Goal: Task Accomplishment & Management: Manage account settings

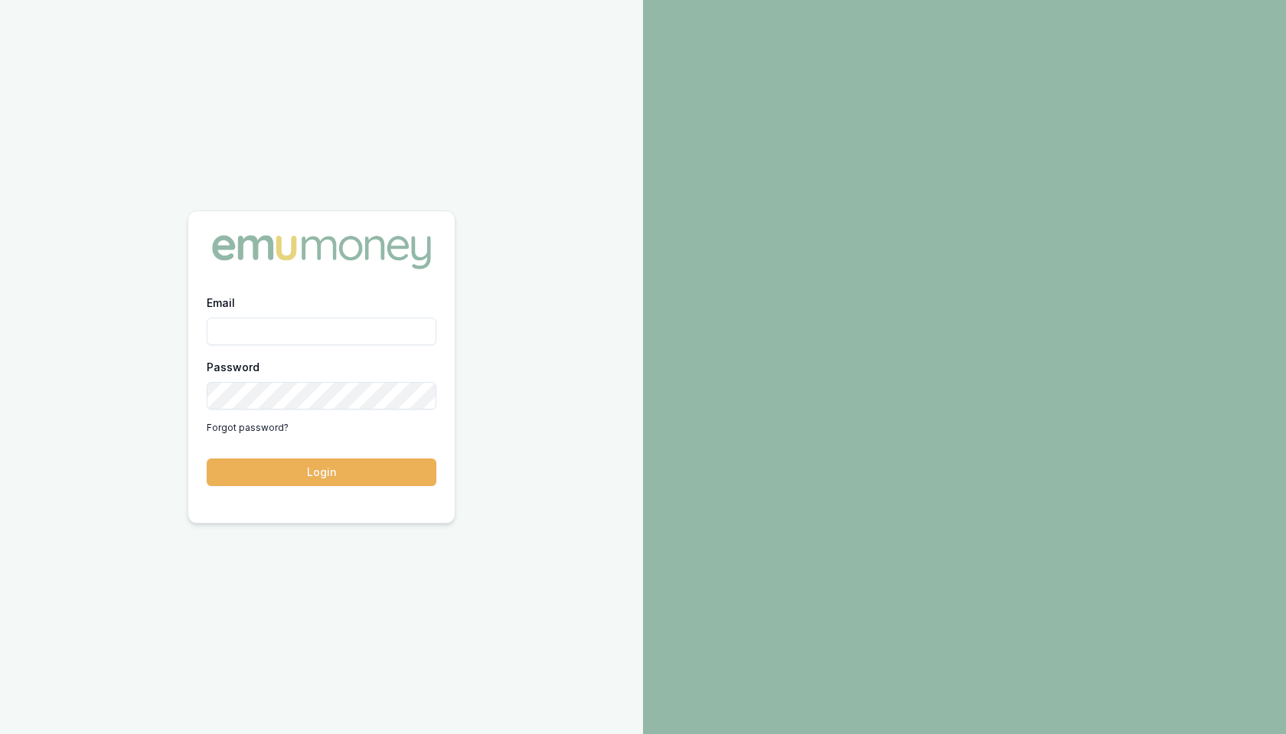
click at [288, 331] on input "Email" at bounding box center [322, 332] width 230 height 28
click at [0, 733] on com-1password-button at bounding box center [0, 734] width 0 height 0
type input "m@emumoney.com.au"
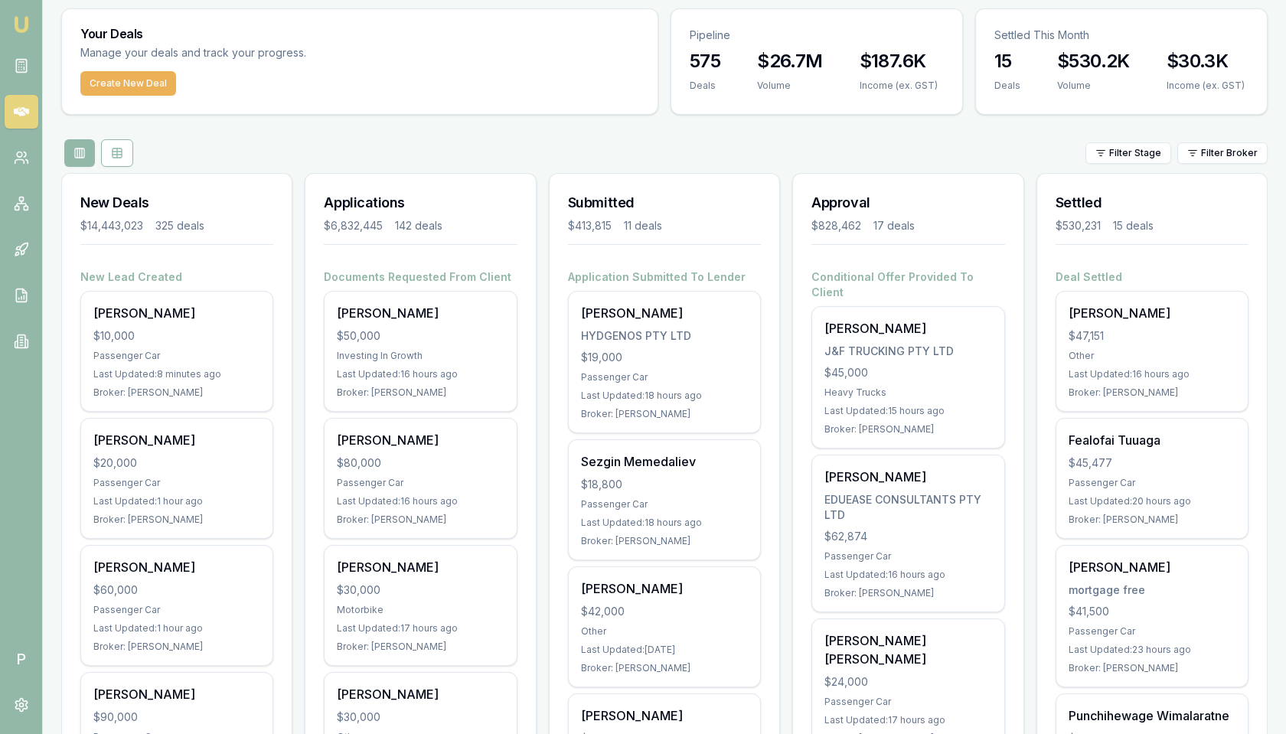
scroll to position [4, 0]
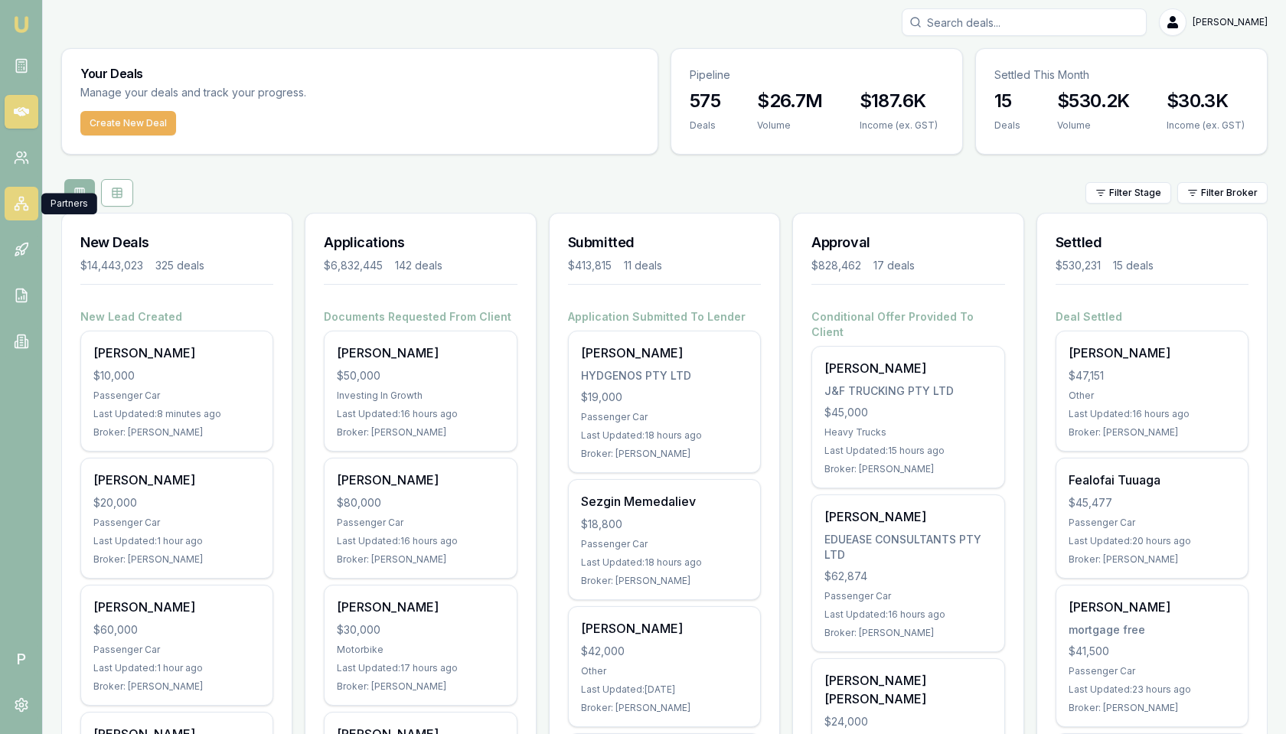
click at [25, 205] on icon at bounding box center [21, 205] width 9 height 2
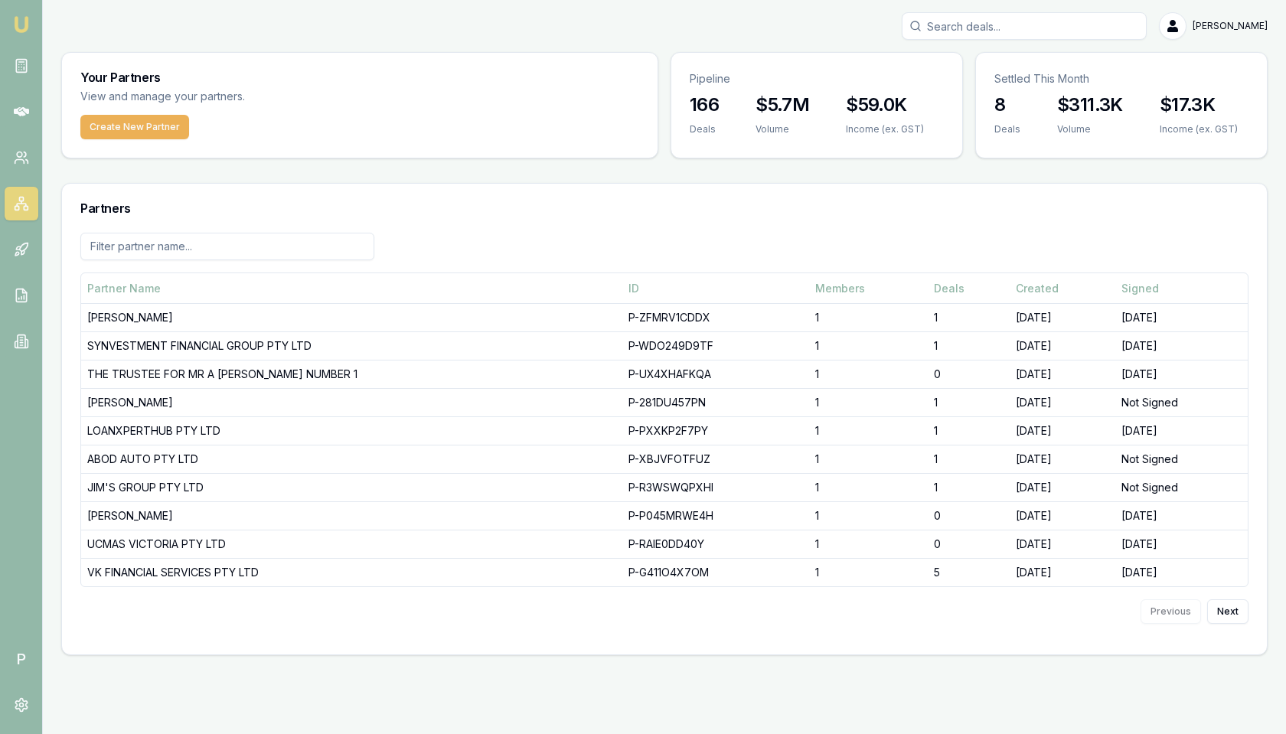
click at [320, 258] on input at bounding box center [227, 247] width 294 height 28
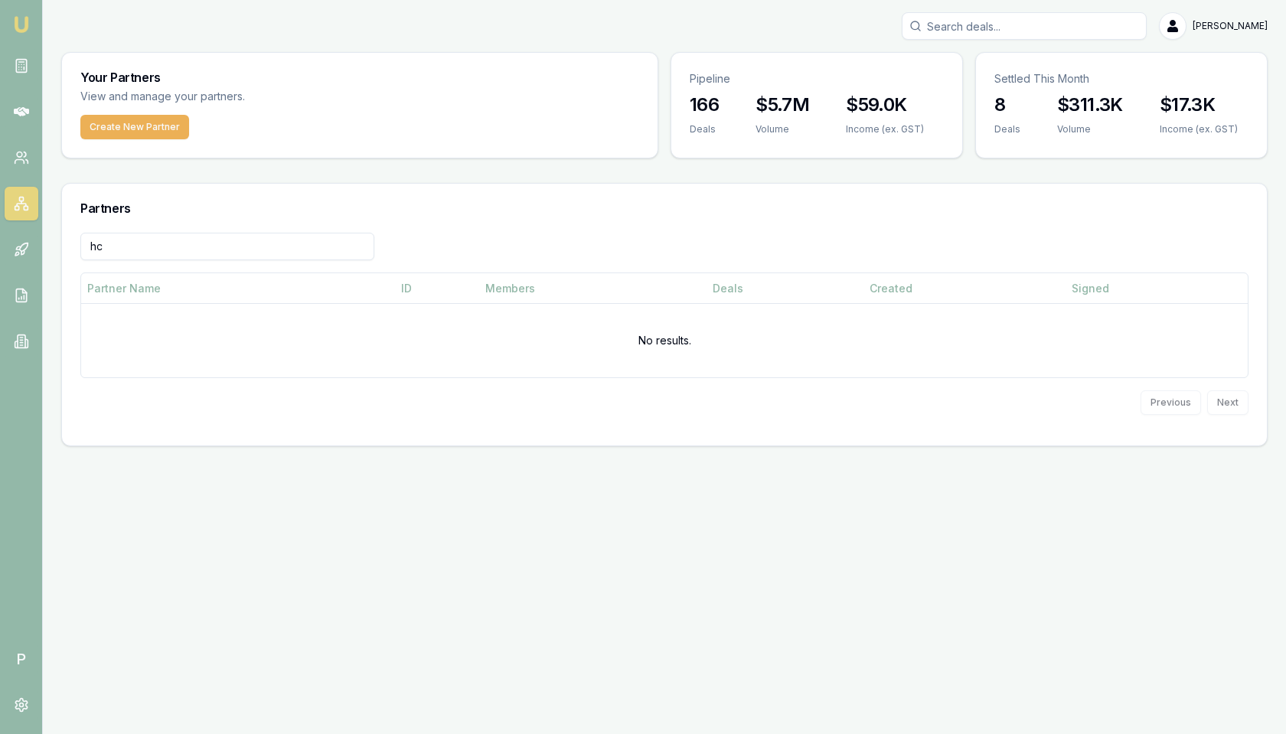
type input "h"
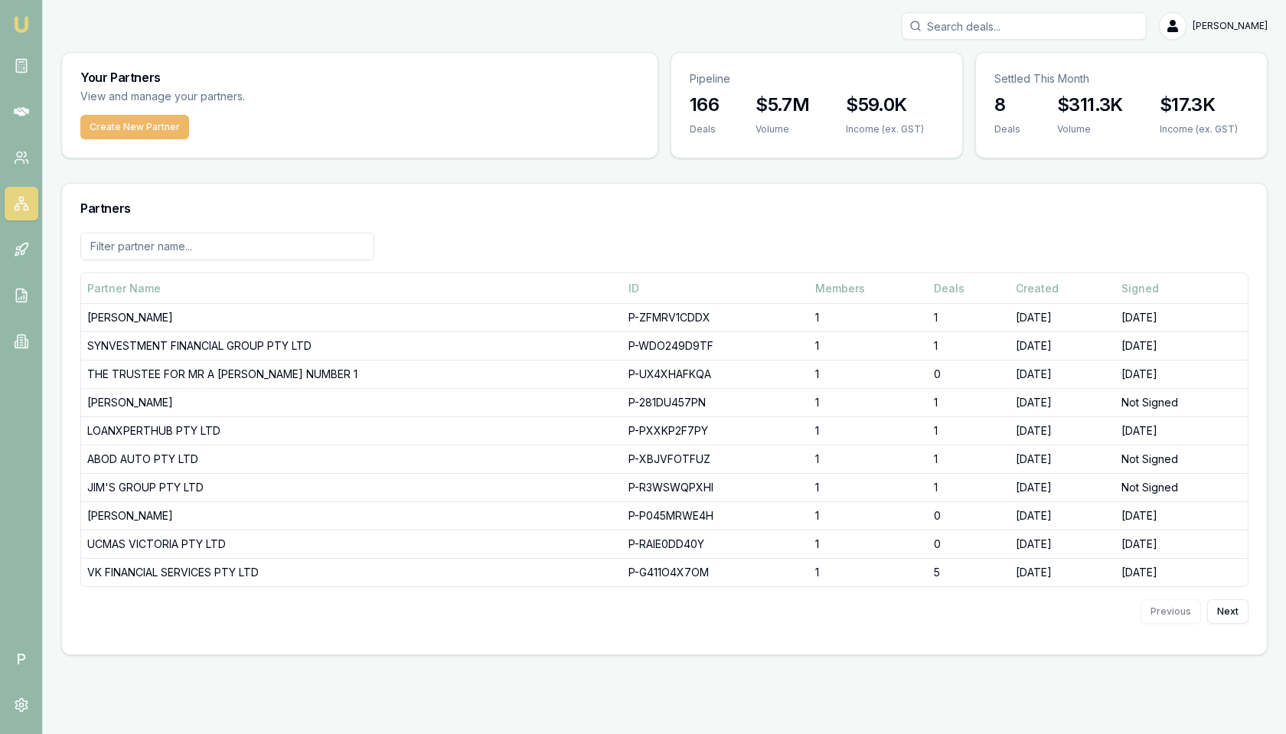
click at [170, 128] on button "Create New Partner" at bounding box center [134, 127] width 109 height 24
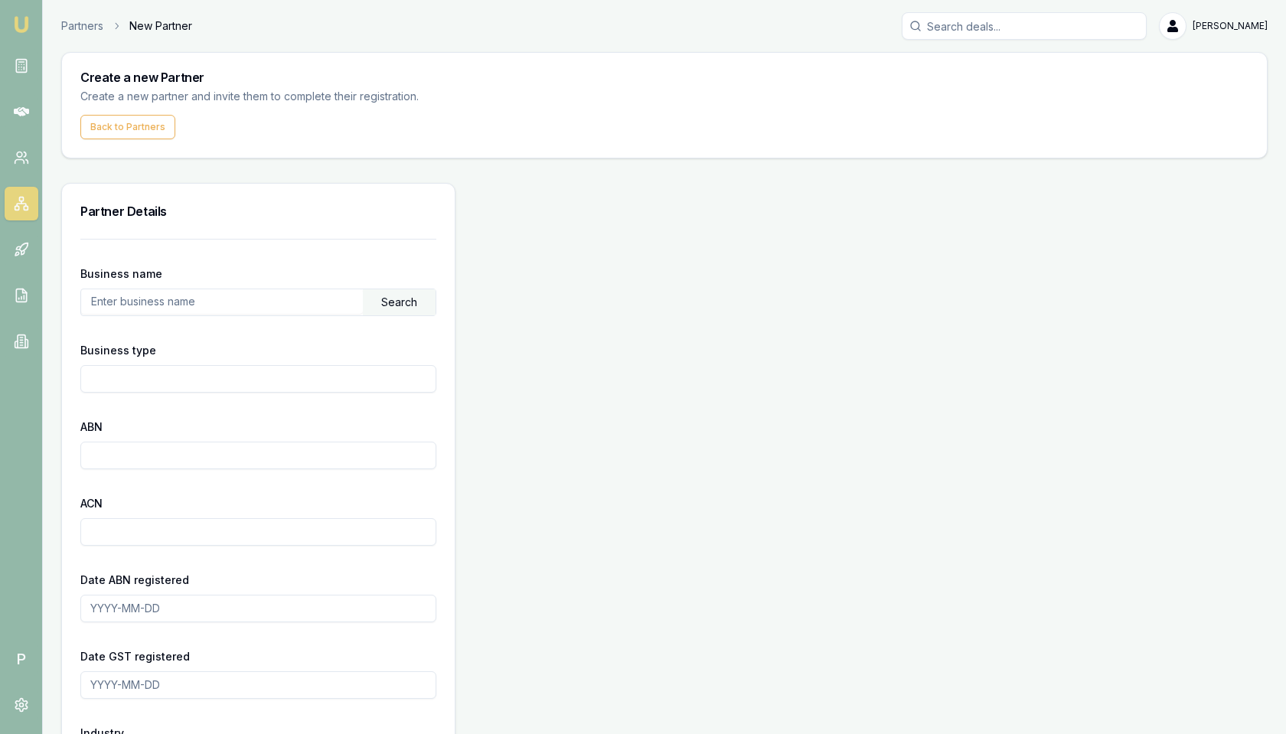
click at [224, 301] on input "text" at bounding box center [222, 301] width 282 height 24
paste input "72573677551"
click at [389, 295] on div "Search" at bounding box center [399, 302] width 73 height 26
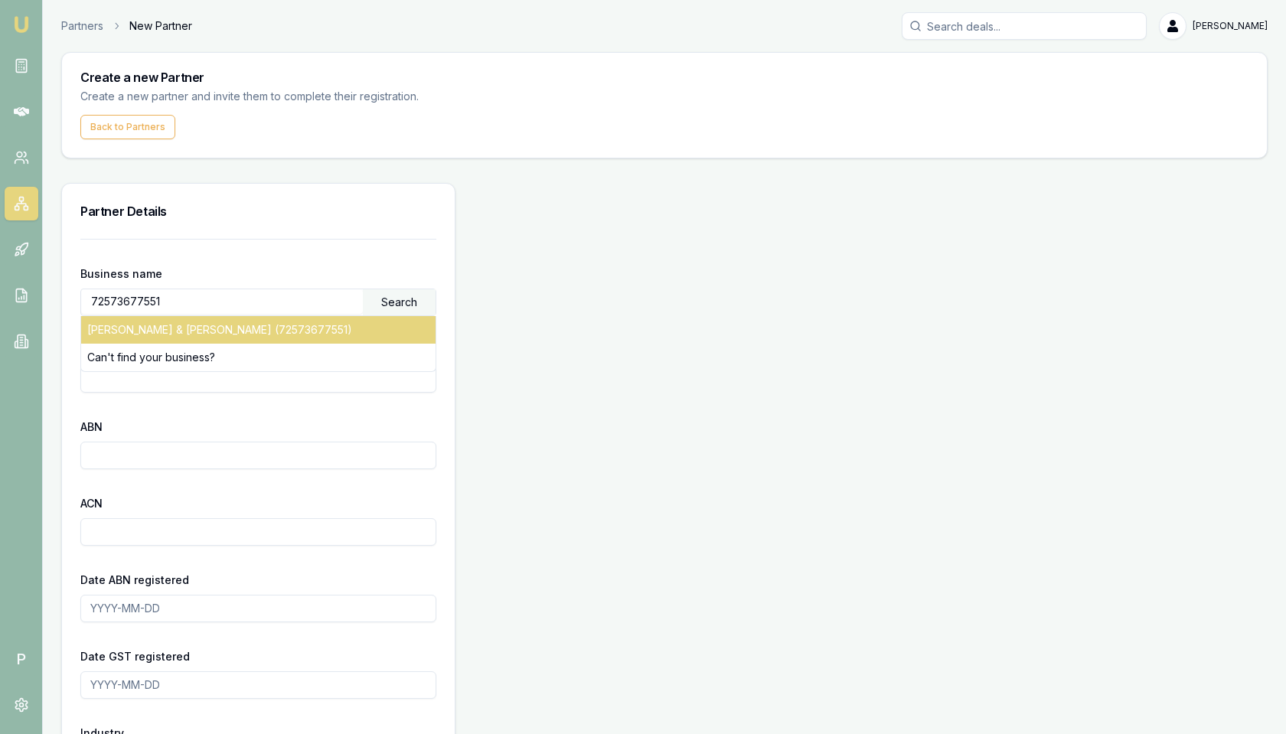
click at [232, 330] on div "H.P BELL & C.G WALTER (72573677551)" at bounding box center [258, 330] width 354 height 28
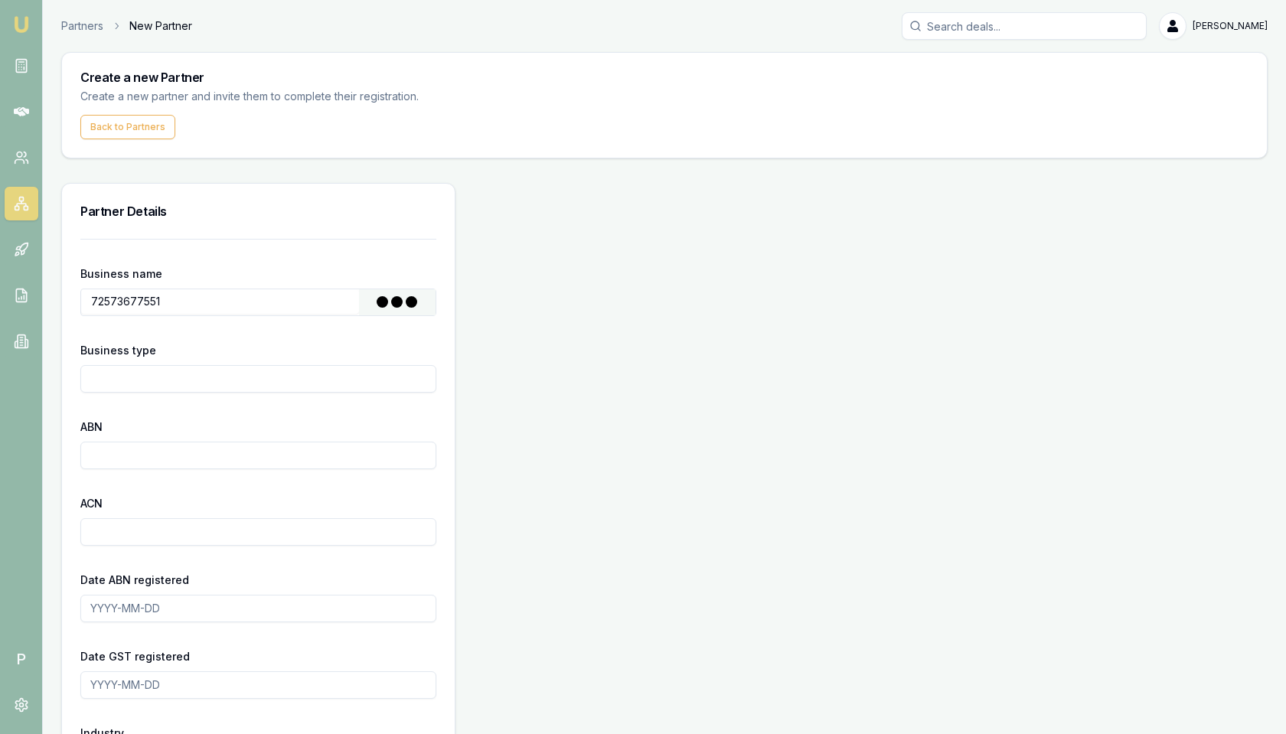
type input "H.P BELL & C.G WALTER"
type input "Other Partnership"
type input "72573677551"
type input "2024-10-25"
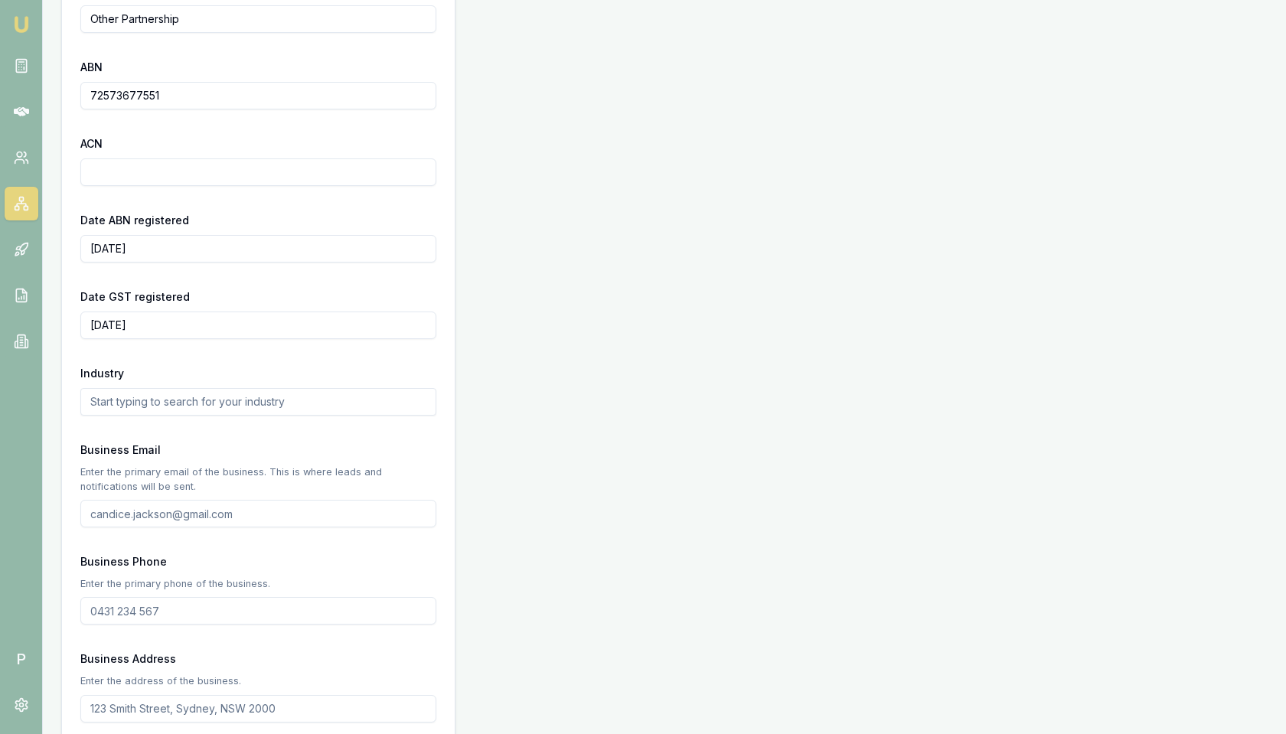
scroll to position [354, 0]
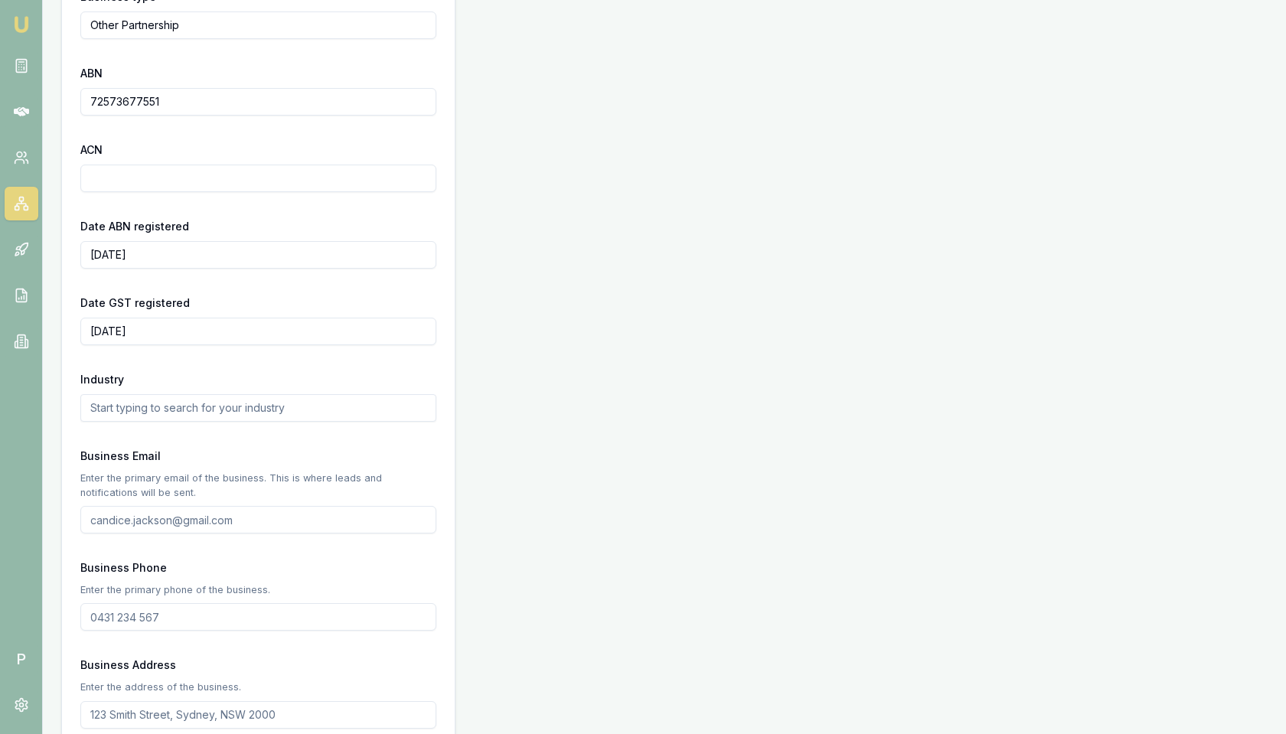
click at [218, 411] on input "text" at bounding box center [258, 408] width 356 height 28
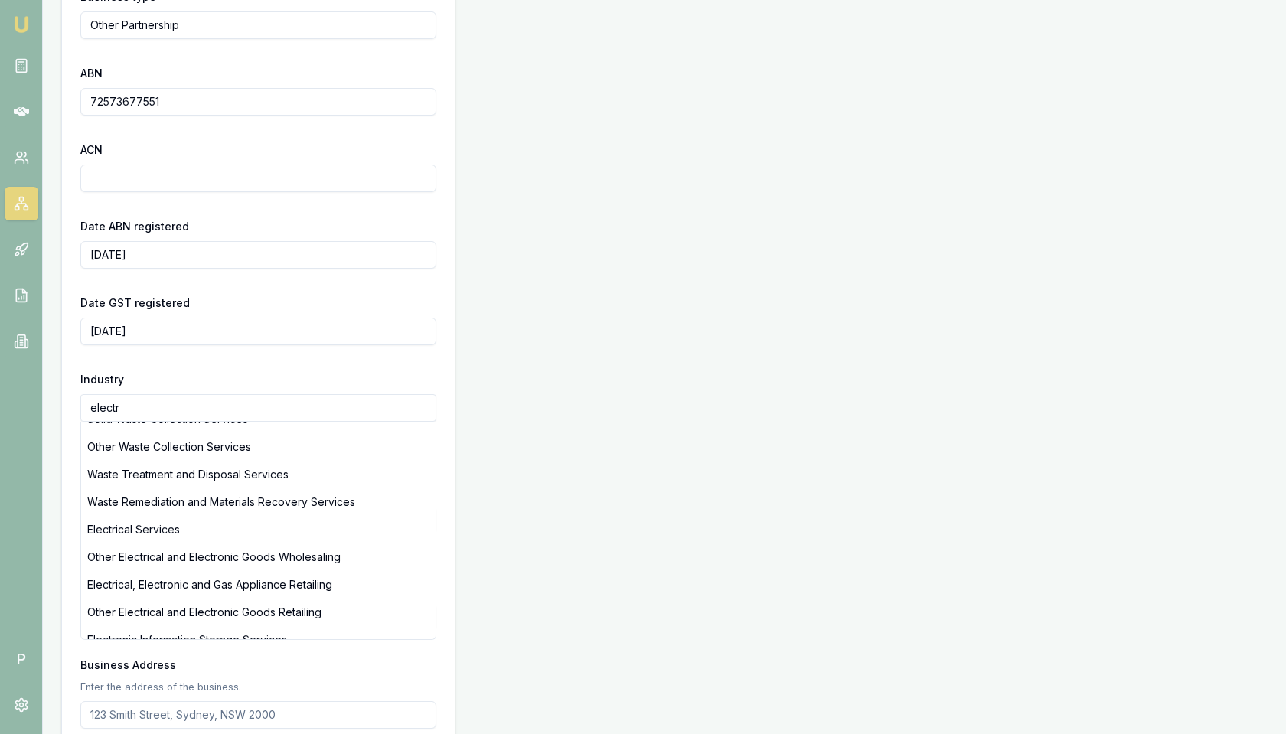
scroll to position [444, 0]
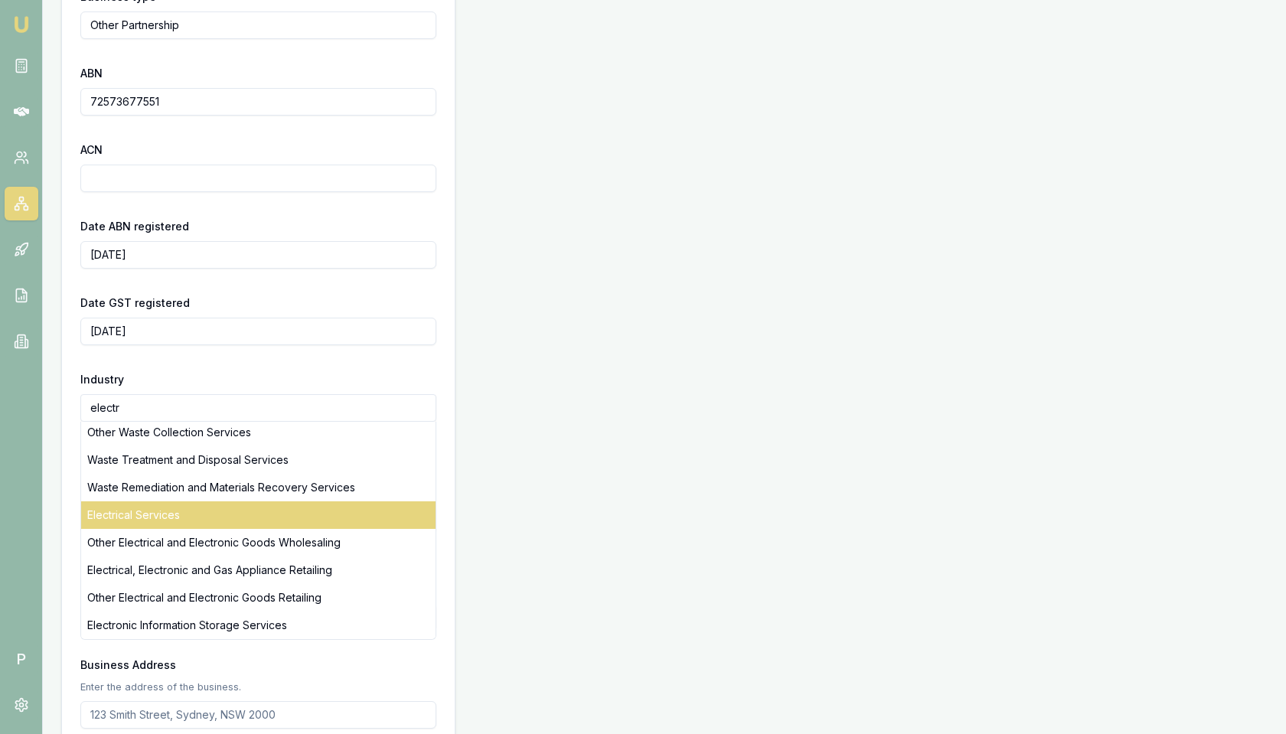
click at [168, 512] on div "Electrical Services" at bounding box center [258, 515] width 354 height 28
type input "Electrical Services"
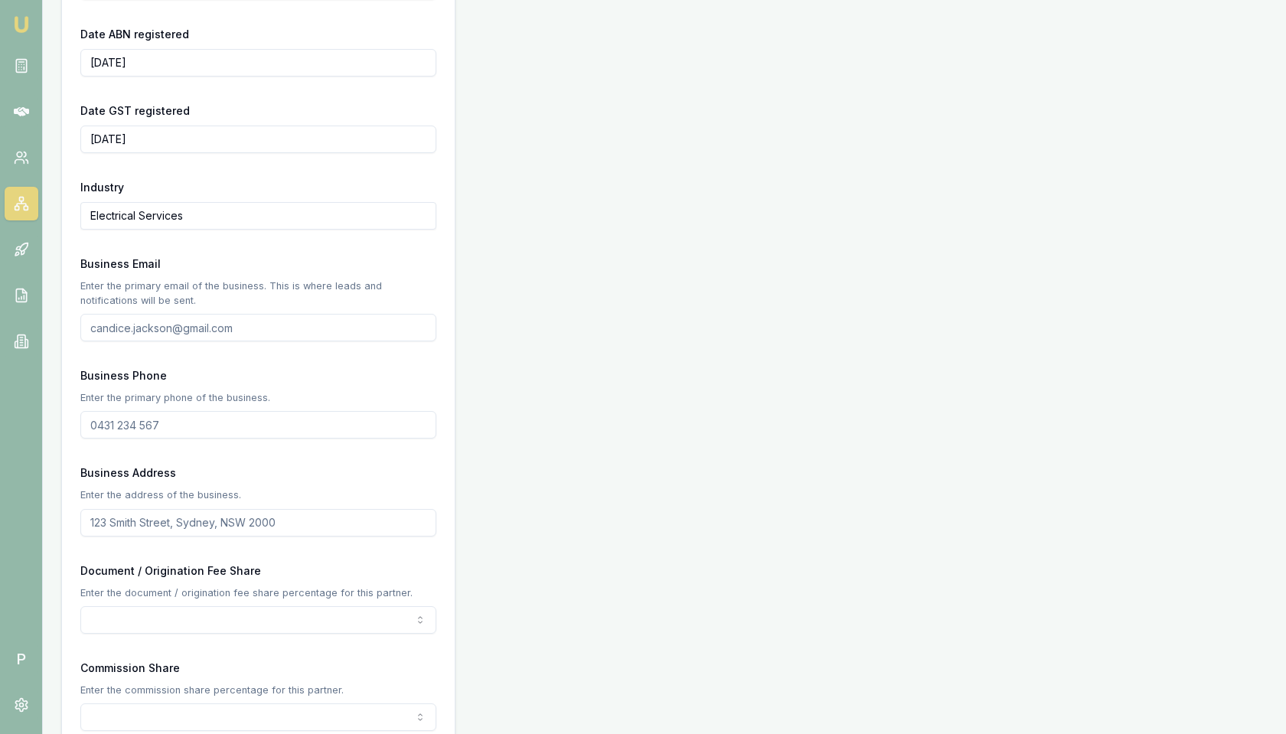
scroll to position [551, 0]
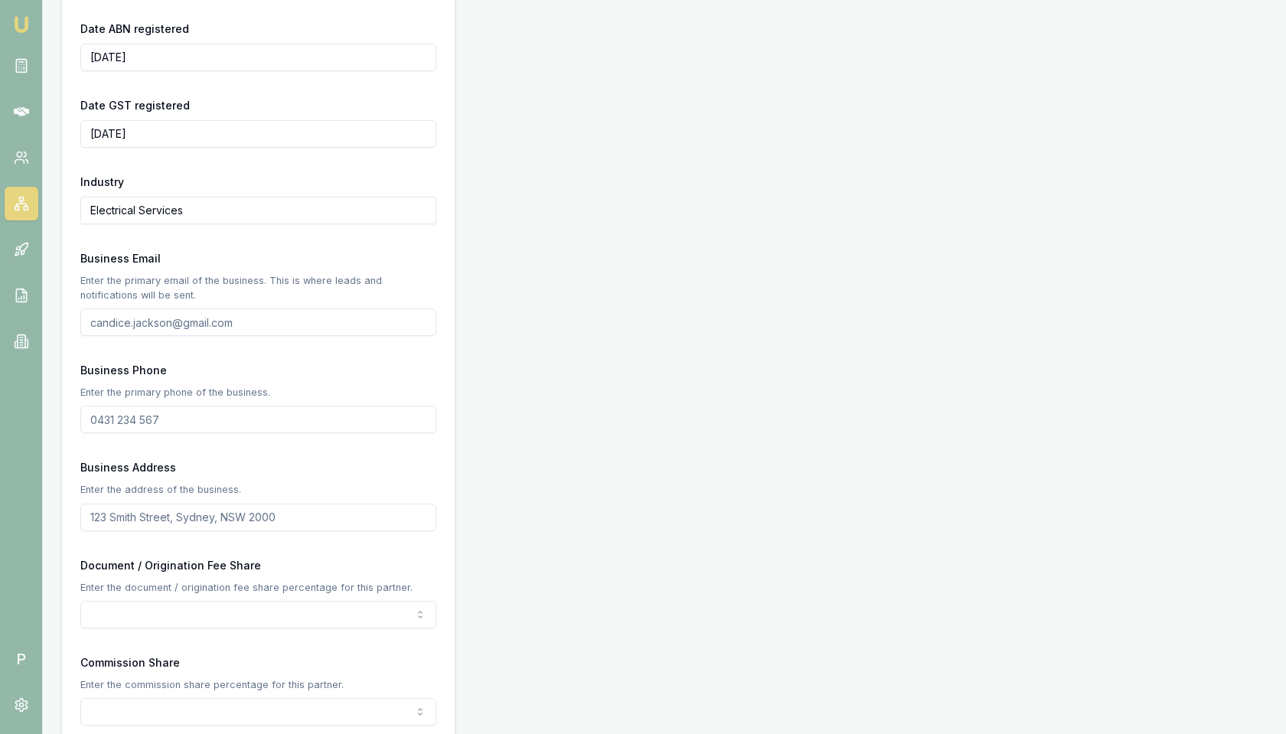
click at [346, 324] on input "Business Email" at bounding box center [258, 322] width 356 height 28
paste input "hc-power@outlook.com"
type input "hc-power@outlook.com"
click at [130, 412] on input "Business Phone" at bounding box center [258, 420] width 356 height 28
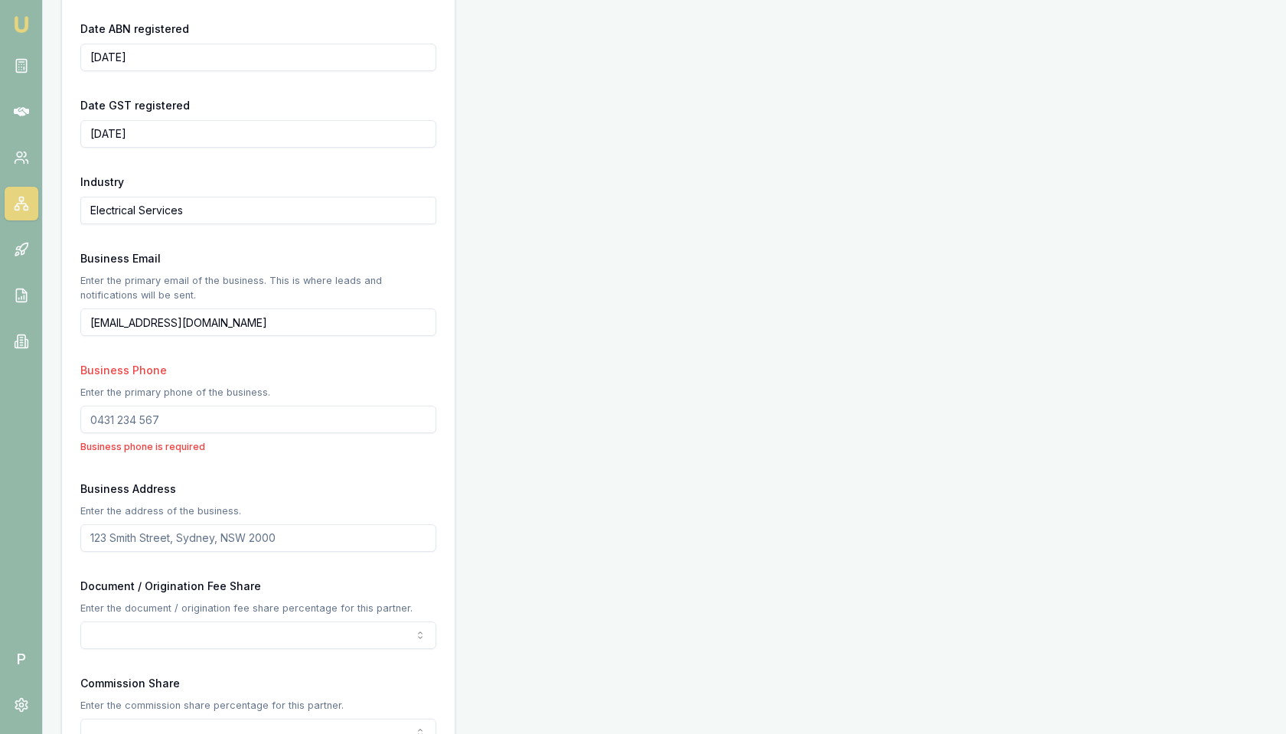
click at [149, 416] on input "Business Phone" at bounding box center [258, 420] width 356 height 28
paste input "0414 824 363"
type input "0414 824 363"
click at [240, 479] on div "Business Address Enter the address of the business." at bounding box center [258, 515] width 356 height 73
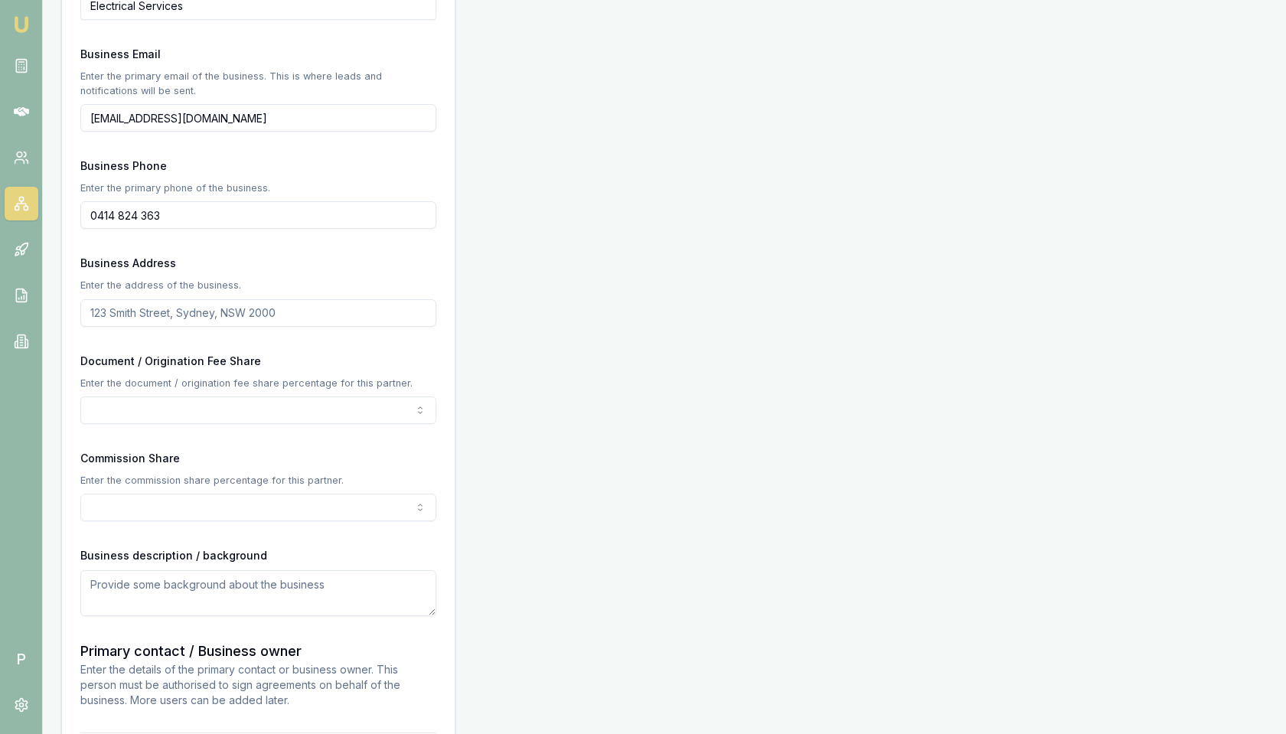
scroll to position [796, 0]
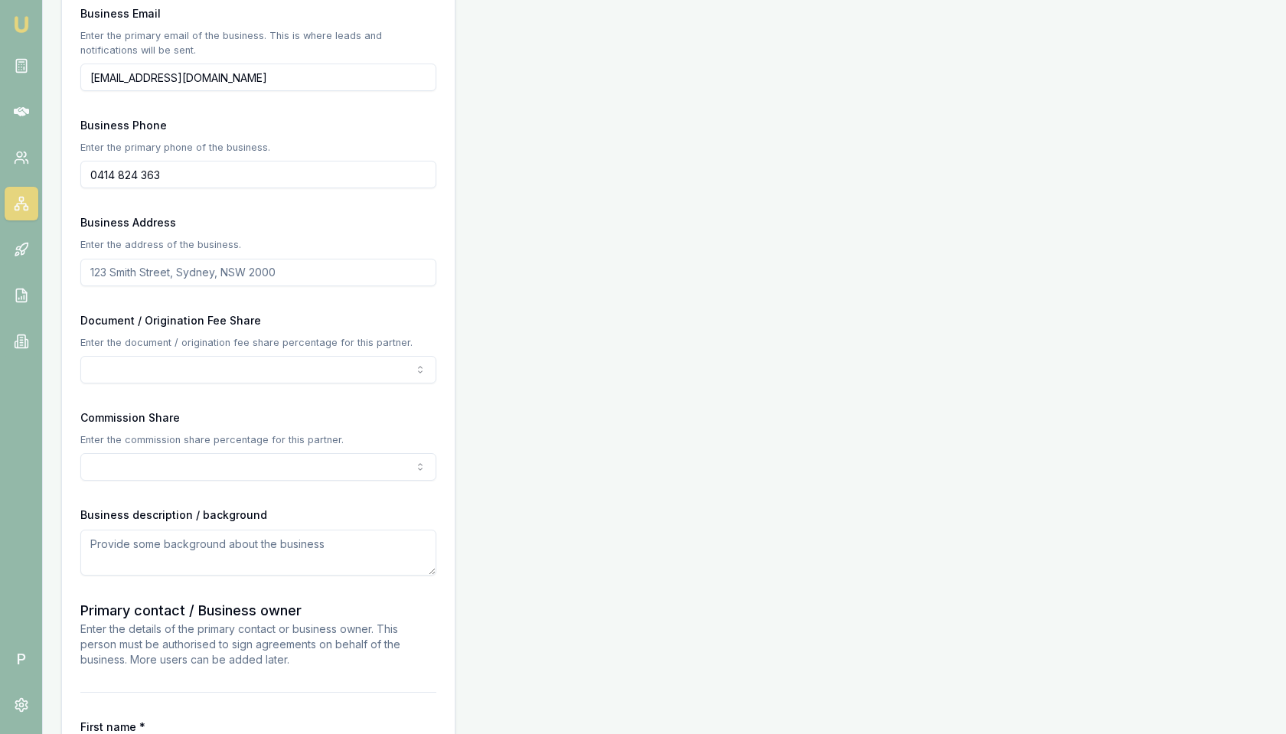
click at [136, 271] on input "Business Address" at bounding box center [258, 273] width 356 height 28
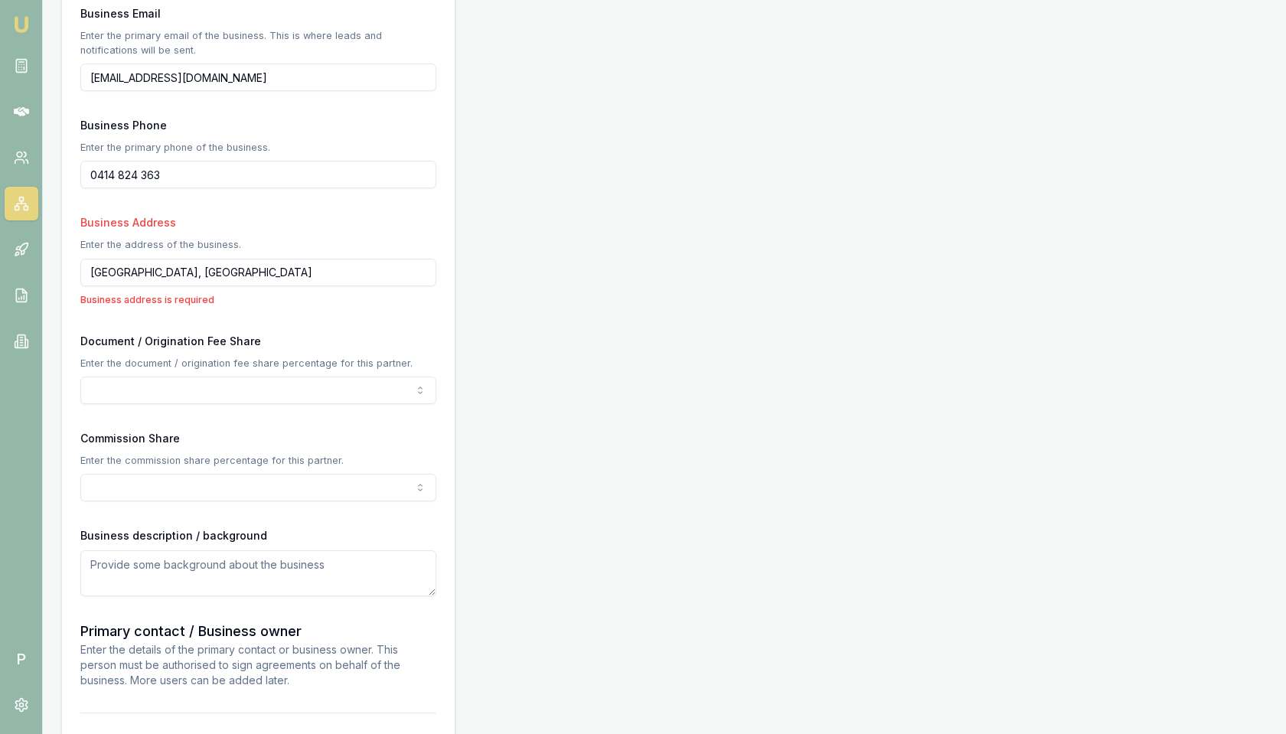
type input "Central Coast, Australia"
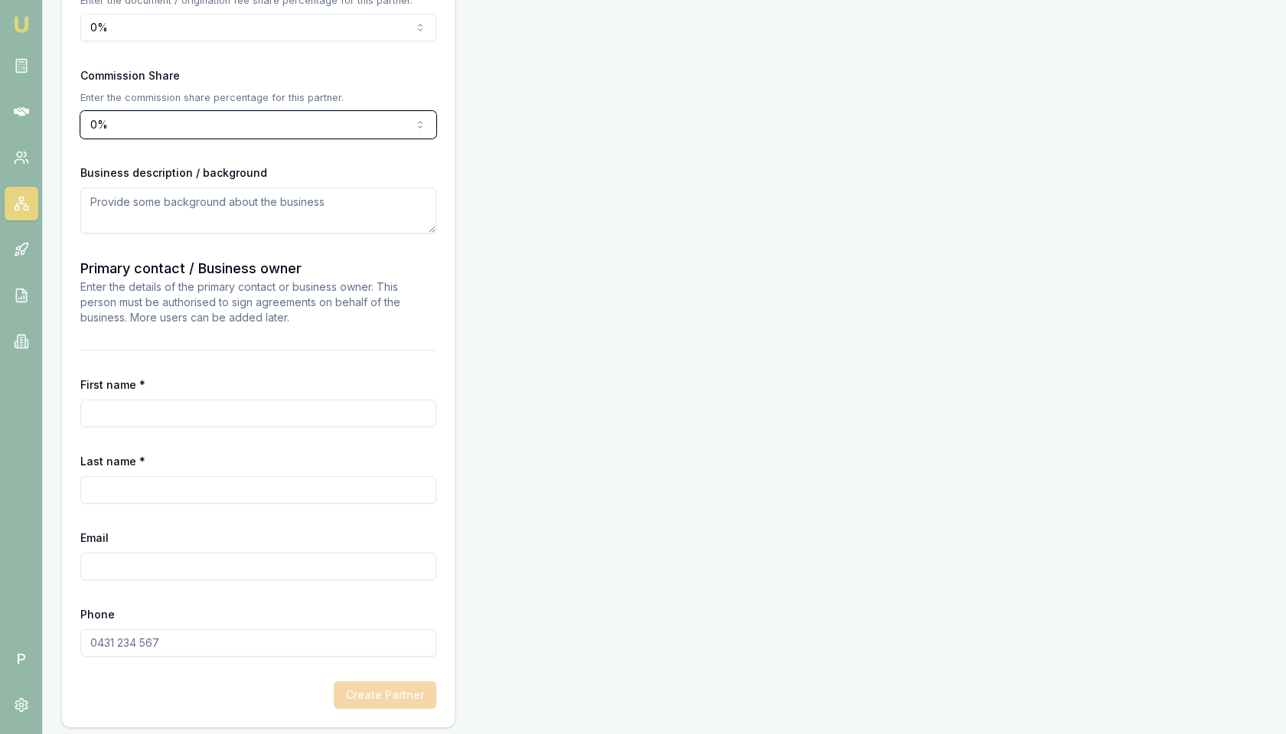
scroll to position [1142, 0]
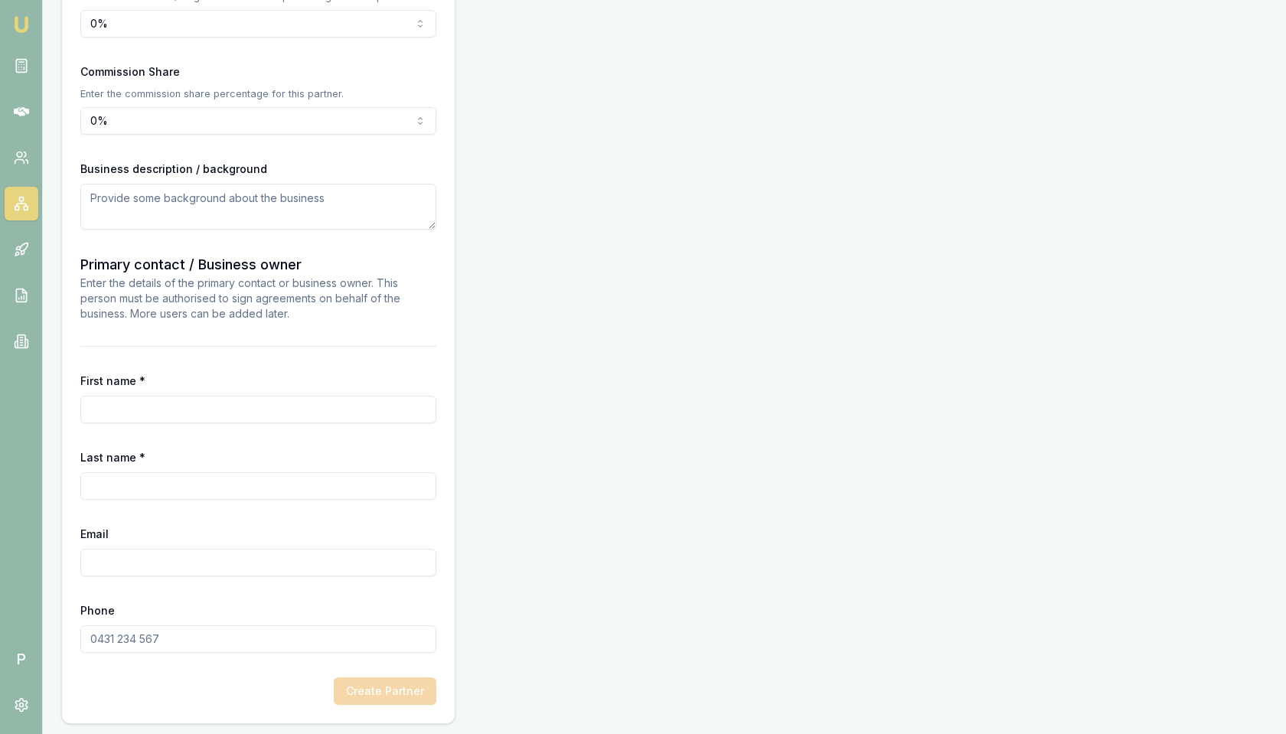
click at [165, 399] on input "First name *" at bounding box center [258, 410] width 356 height 28
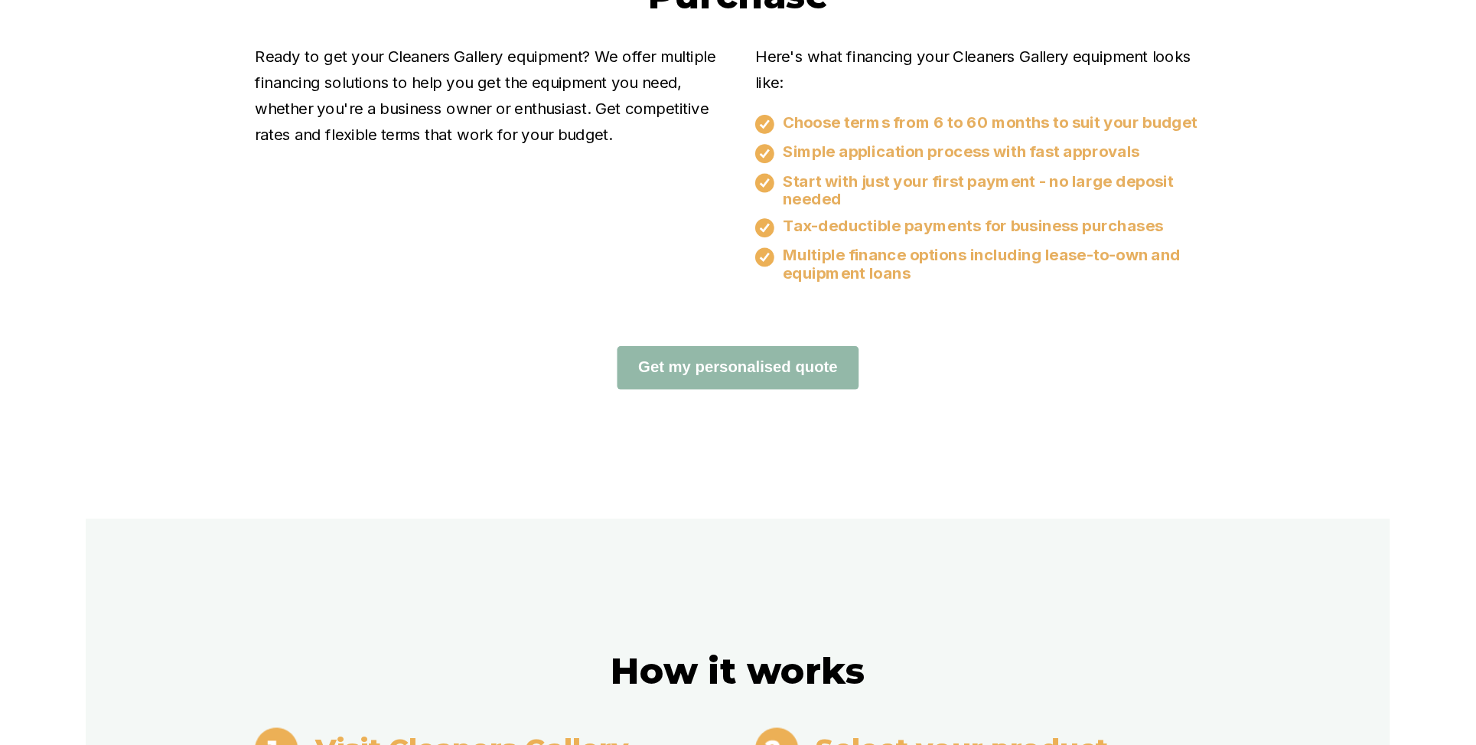
scroll to position [960, 0]
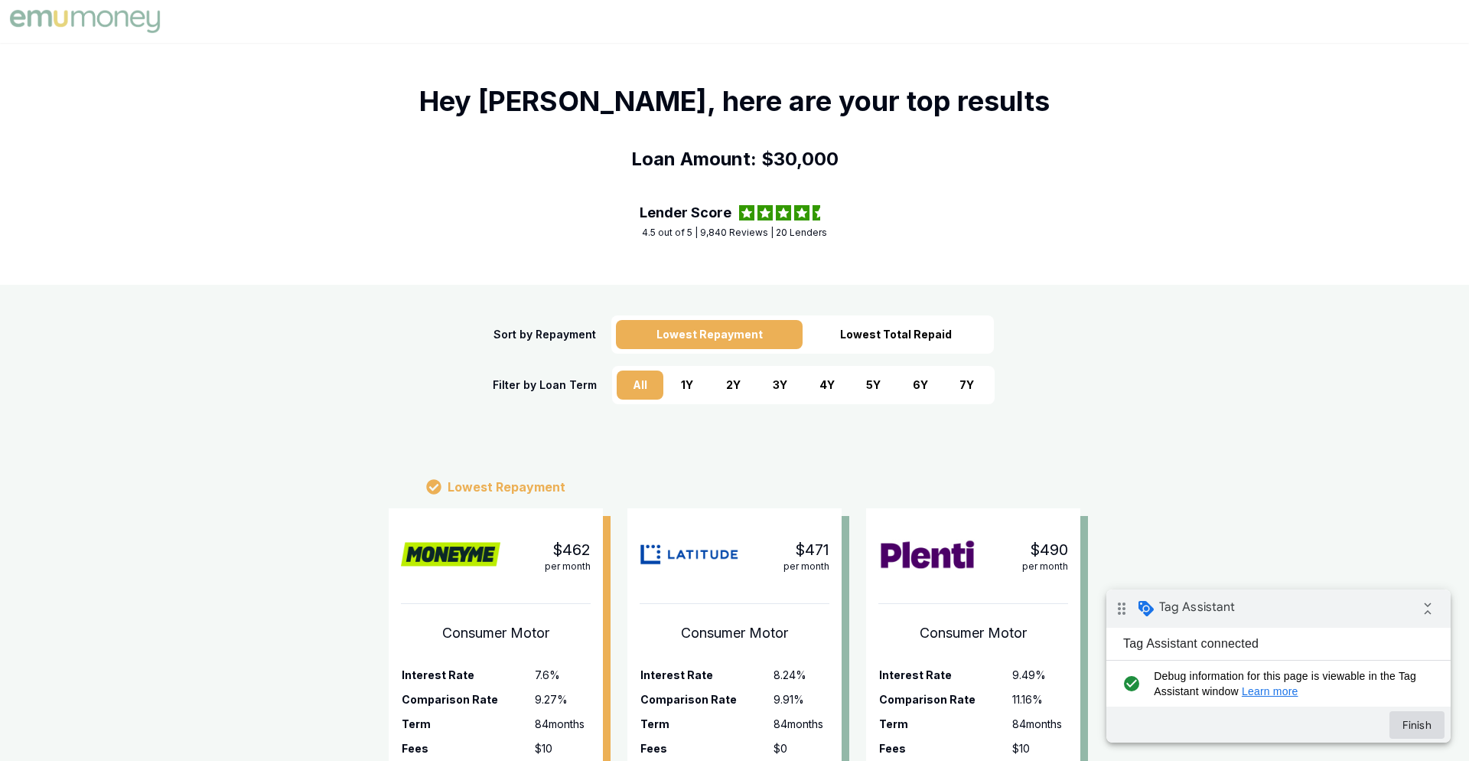
click at [1419, 723] on button "Finish" at bounding box center [1417, 725] width 55 height 28
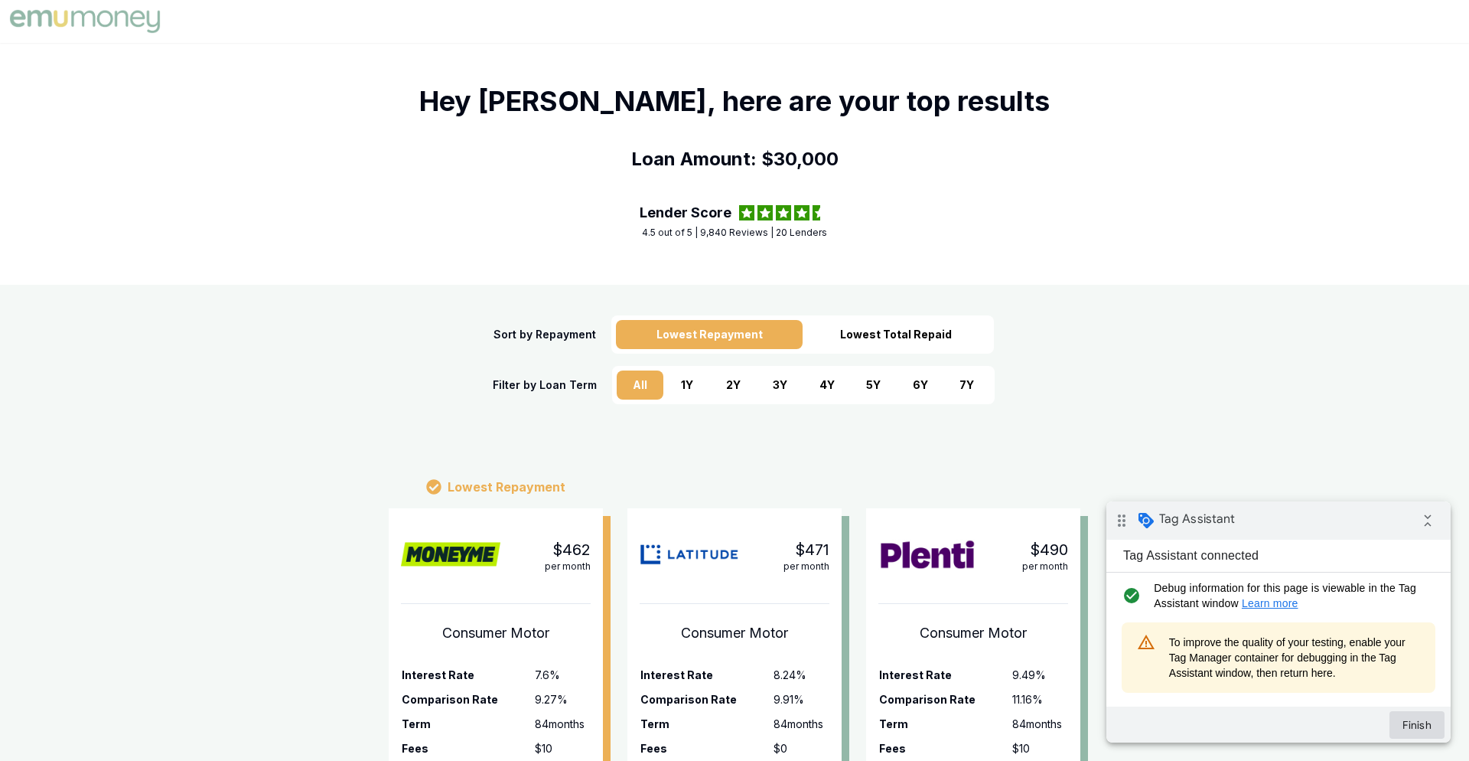
click at [1413, 725] on button "Finish" at bounding box center [1417, 725] width 55 height 28
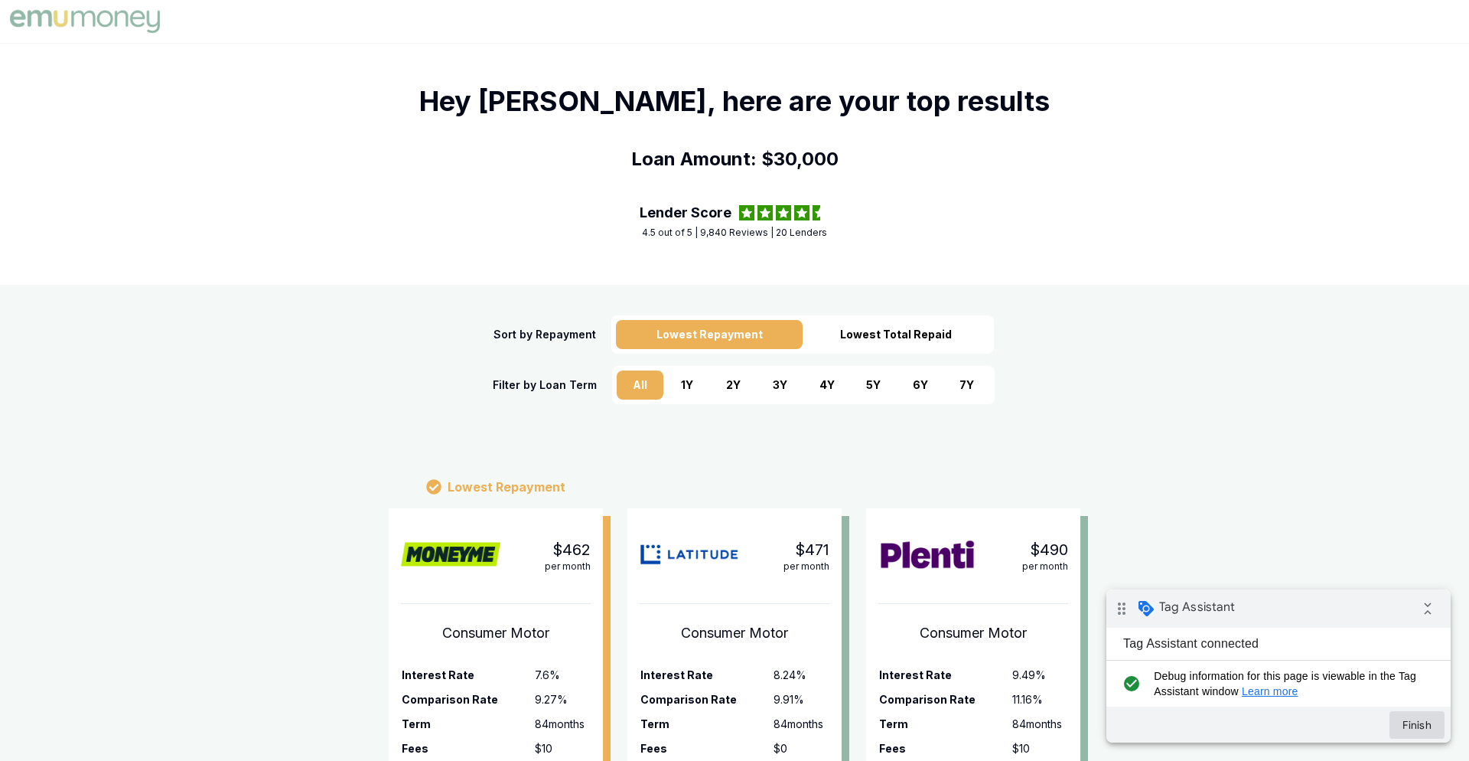
click at [1417, 727] on button "Finish" at bounding box center [1417, 725] width 55 height 28
click at [1417, 719] on button "Finish" at bounding box center [1417, 725] width 55 height 28
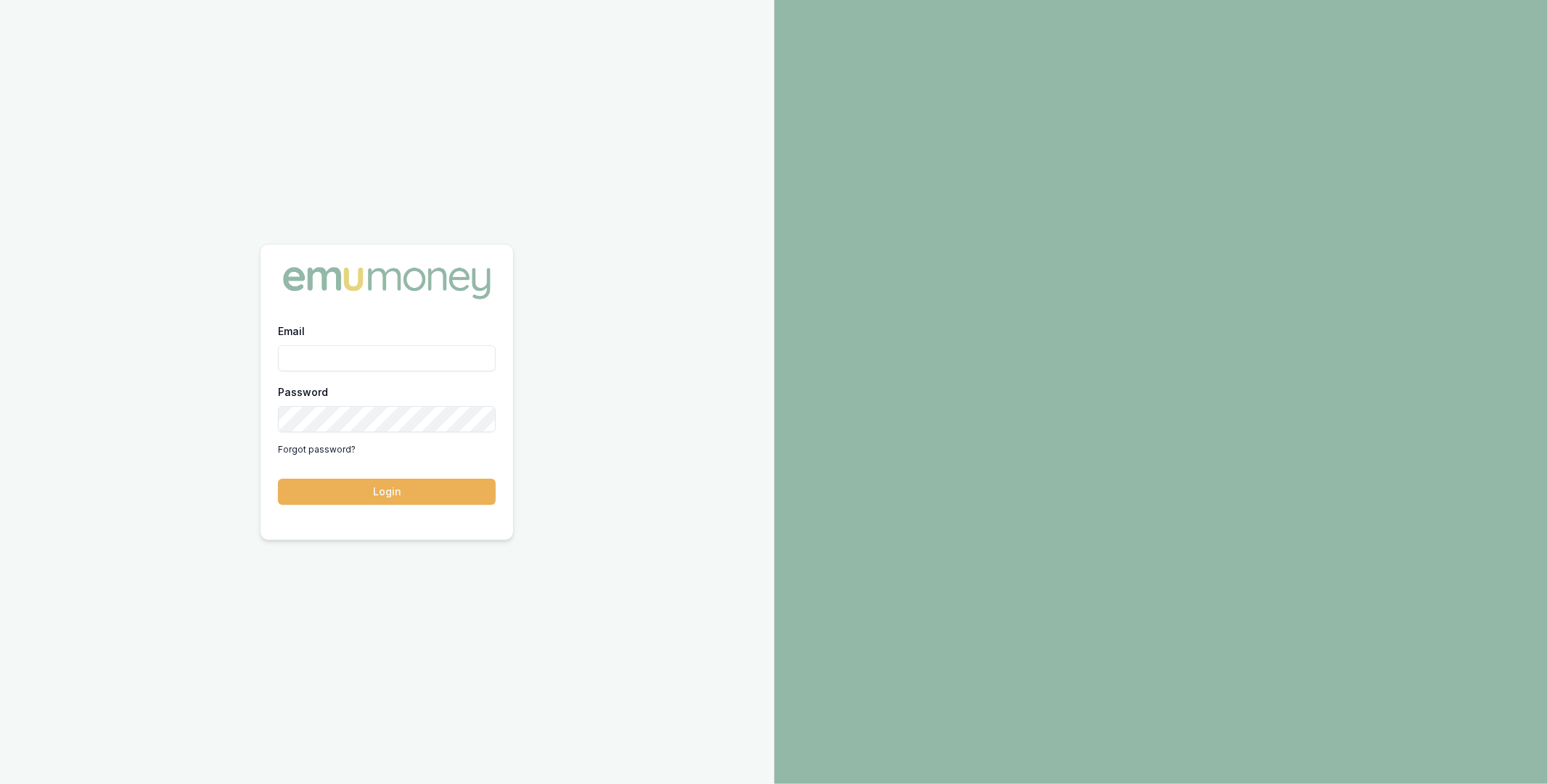
click at [383, 373] on div "Email Password Forgot password?" at bounding box center [387, 392] width 218 height 139
click at [401, 361] on input "Email" at bounding box center [387, 358] width 218 height 27
click at [0, 784] on com-1password-button at bounding box center [0, 784] width 0 height 0
type input "m@emumoney.com.au"
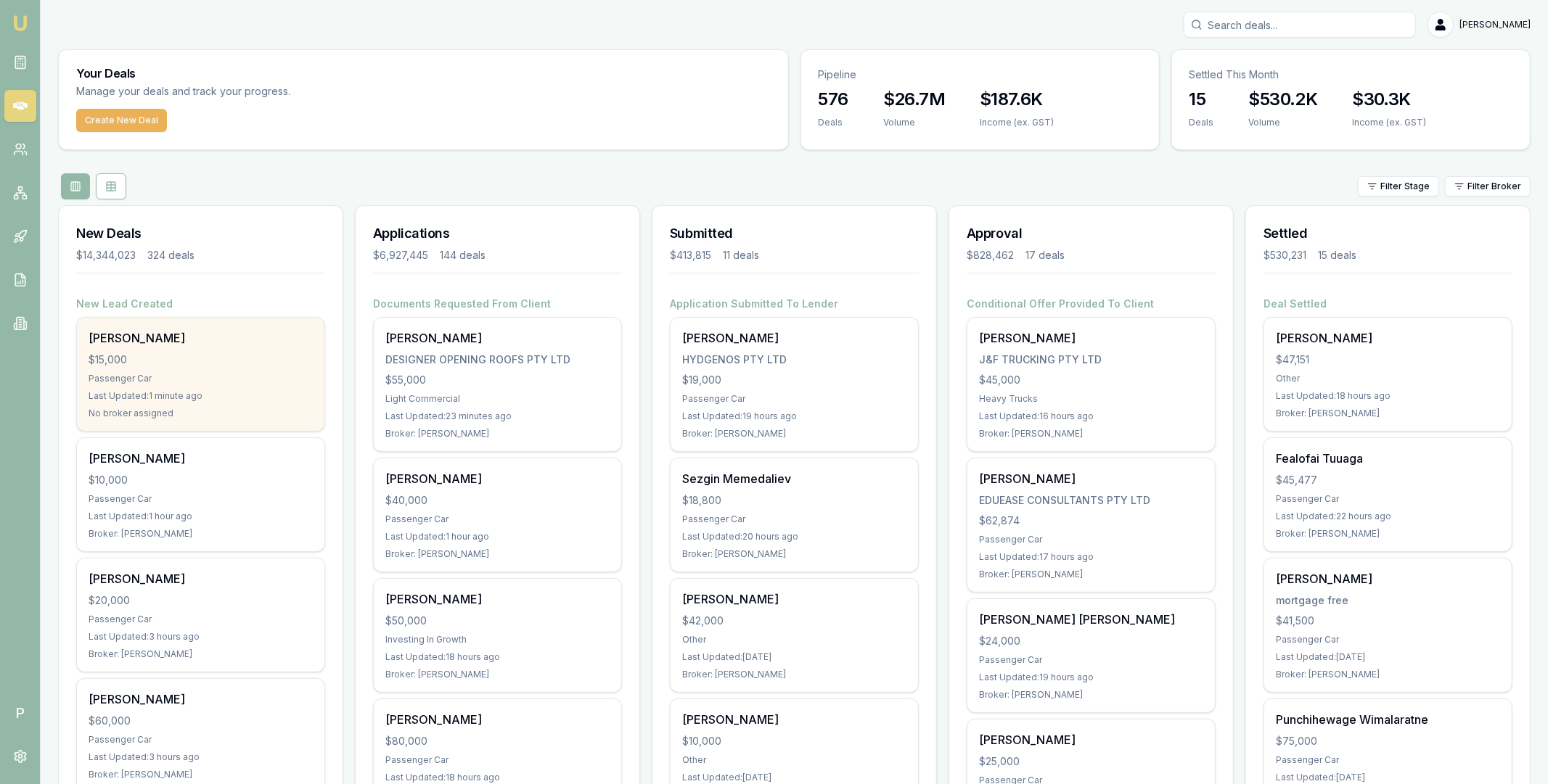
click at [186, 353] on div "$15,000" at bounding box center [200, 359] width 224 height 14
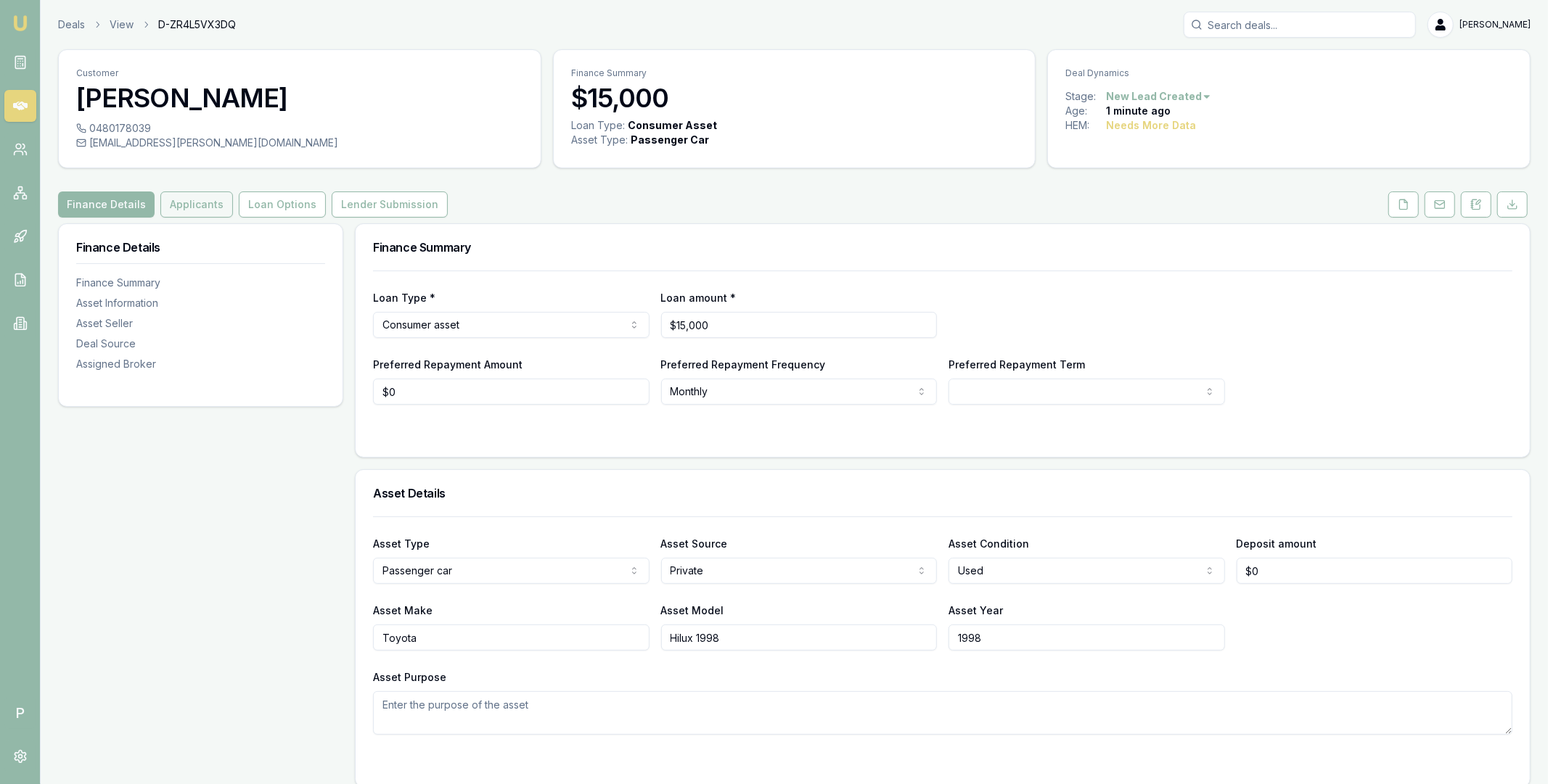
click at [192, 201] on button "Applicants" at bounding box center [196, 205] width 73 height 27
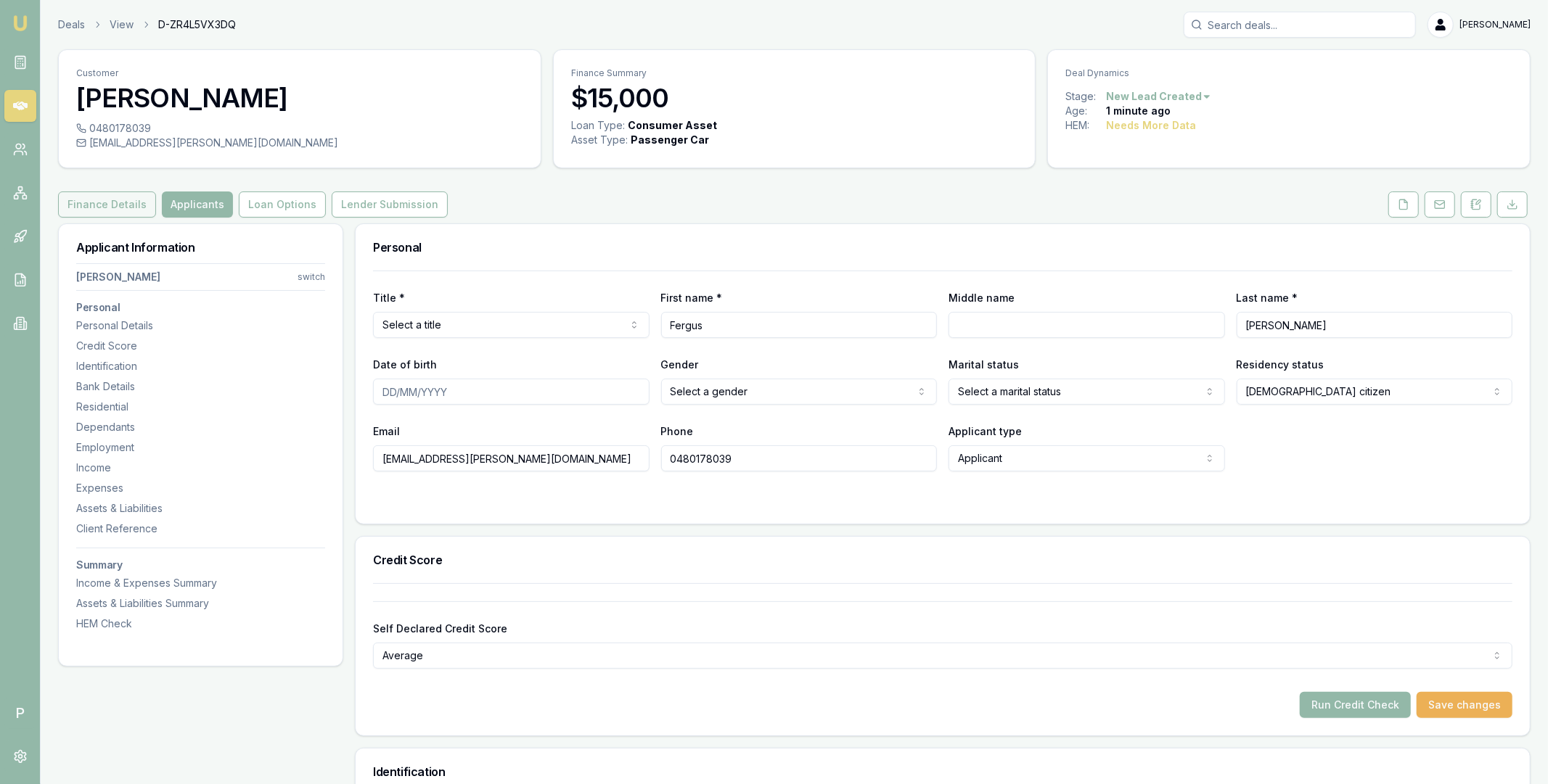
click at [122, 206] on button "Finance Details" at bounding box center [106, 205] width 98 height 27
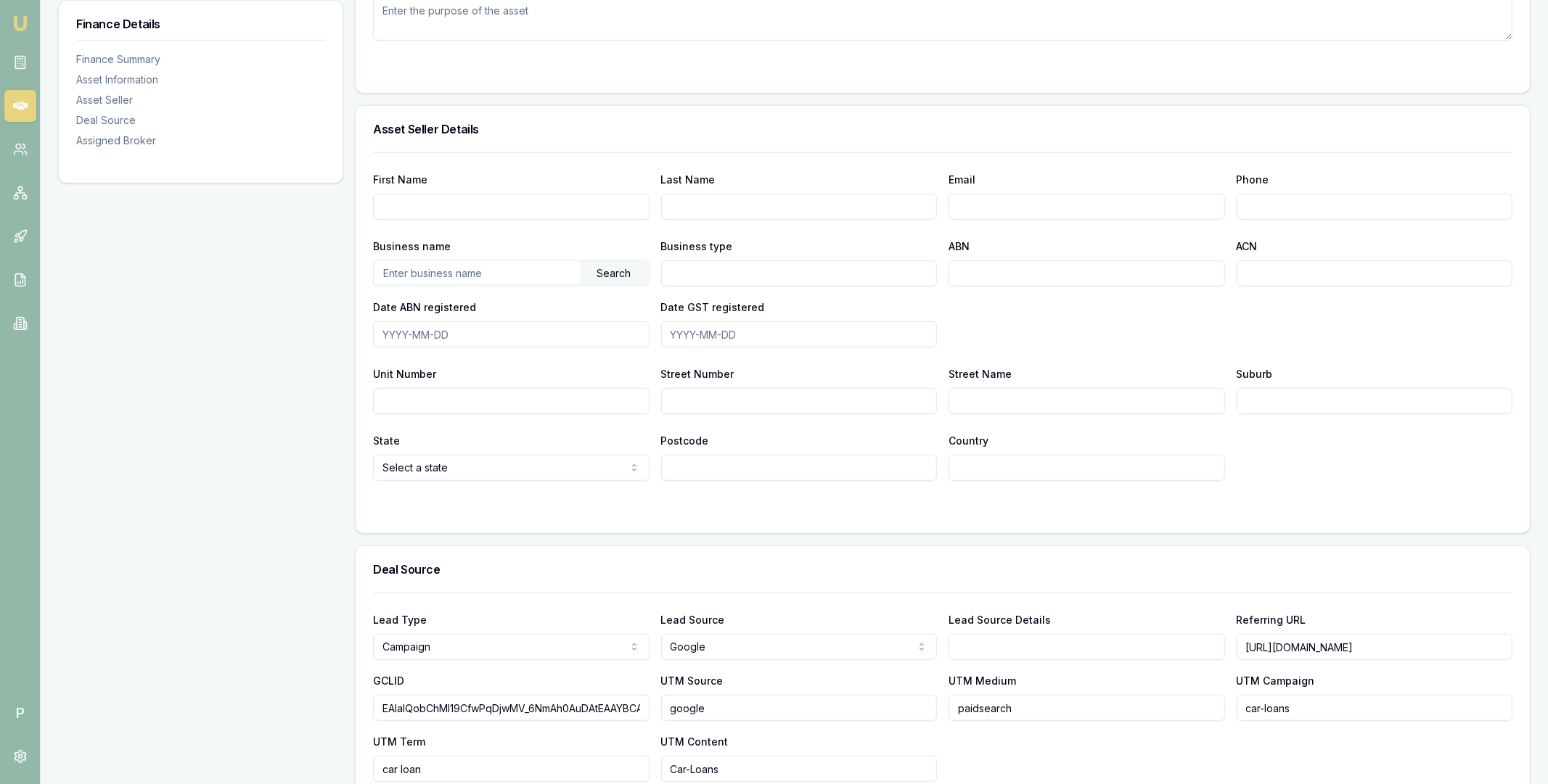
scroll to position [951, 0]
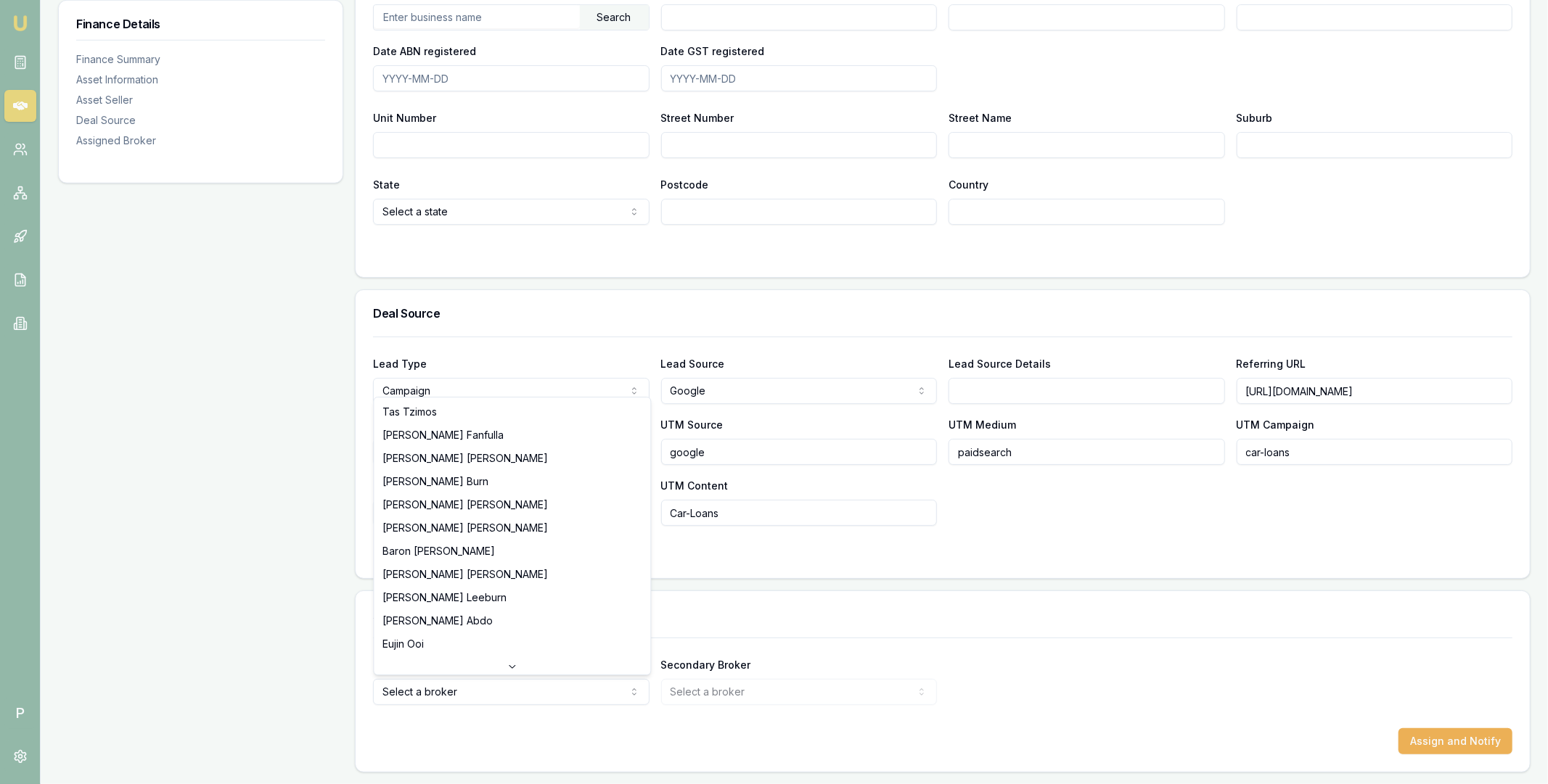
select select "U-6HX68Y4YF3"
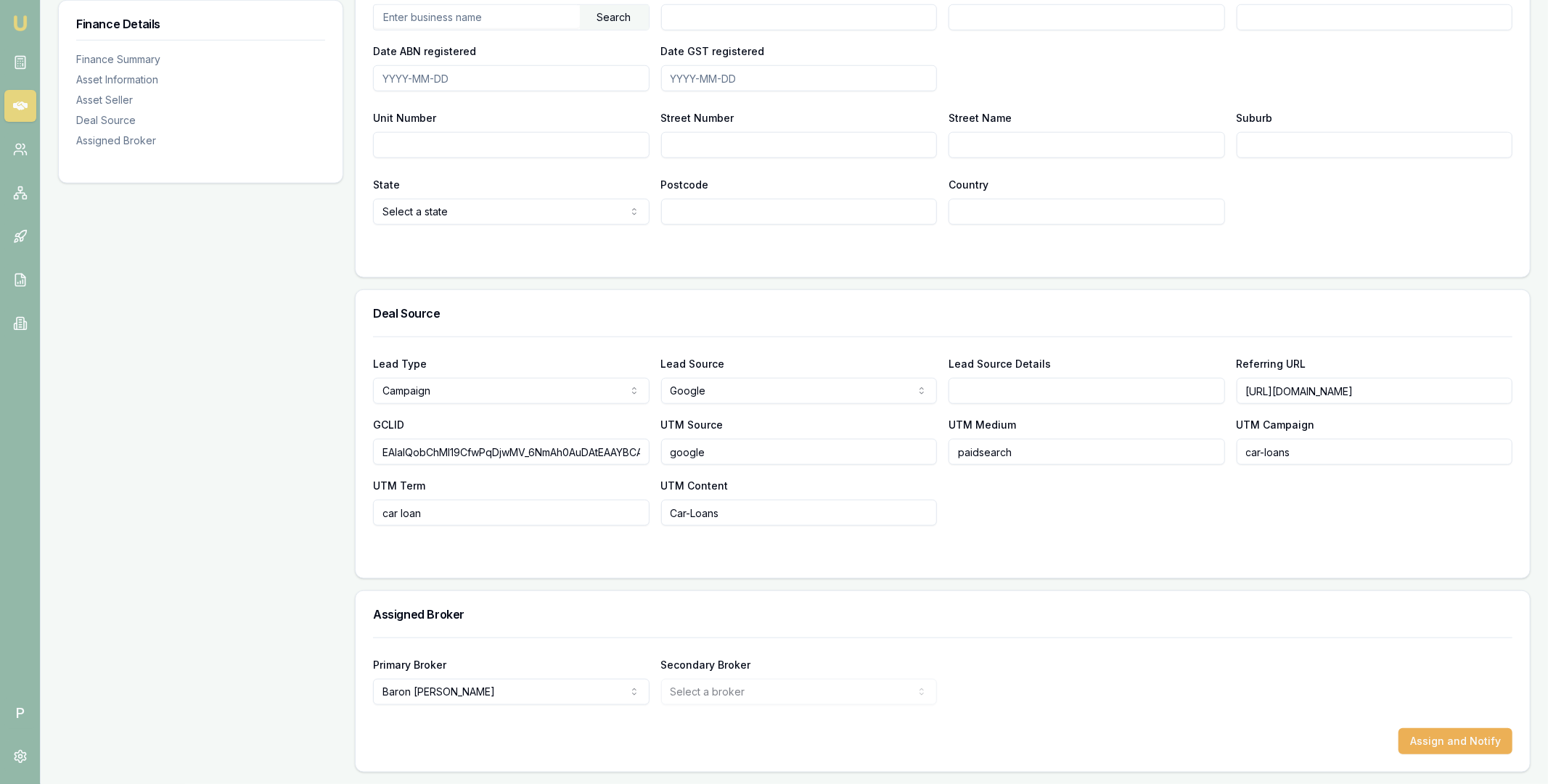
click at [919, 675] on div "Secondary Broker Select a broker Tas [PERSON_NAME] Fanfulla [PERSON_NAME] [PERS…" at bounding box center [800, 681] width 277 height 49
click at [1415, 735] on button "Assign and Notify" at bounding box center [1456, 741] width 114 height 27
click at [25, 106] on icon at bounding box center [20, 105] width 14 height 9
